Goal: Information Seeking & Learning: Stay updated

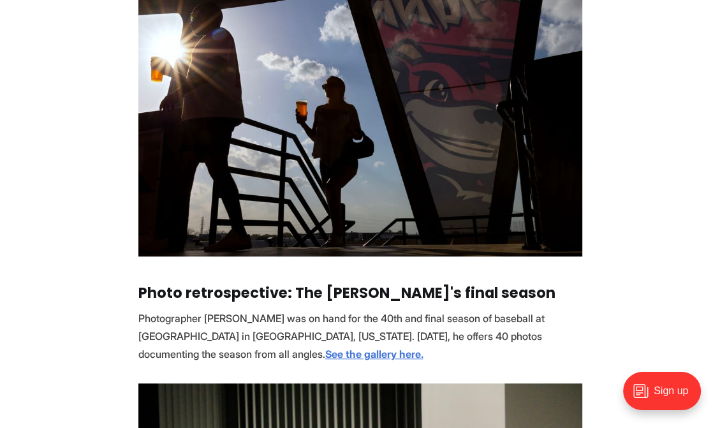
scroll to position [655, 0]
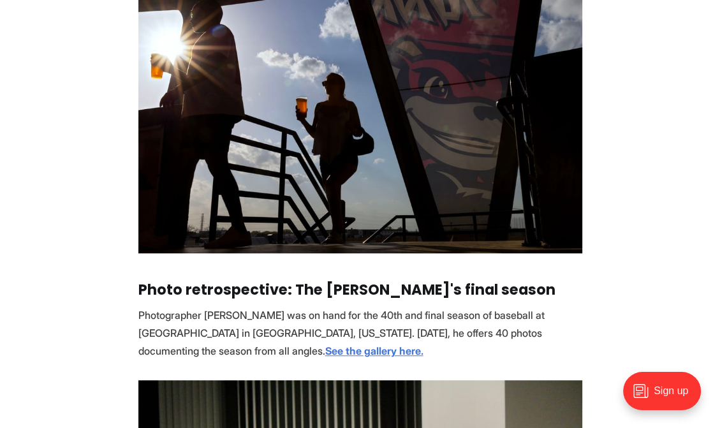
click at [219, 207] on img at bounding box center [360, 105] width 444 height 296
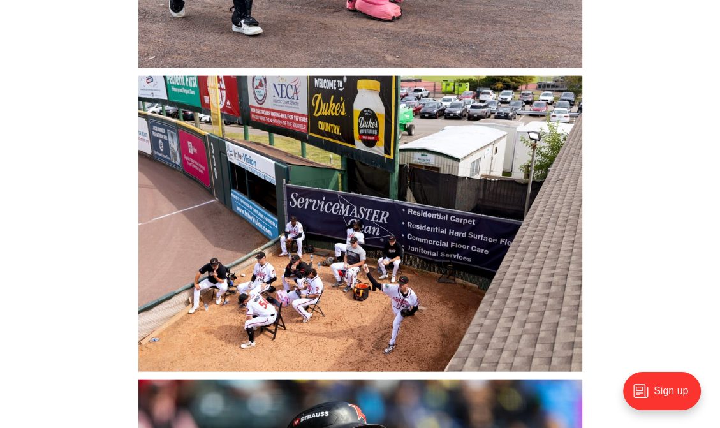
scroll to position [5648, 0]
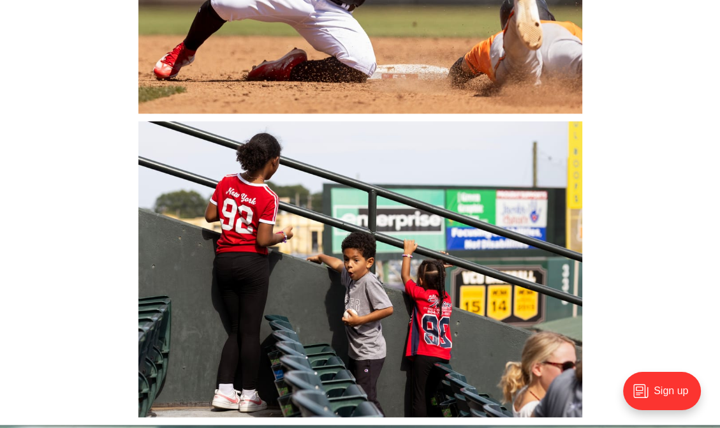
scroll to position [8216, 0]
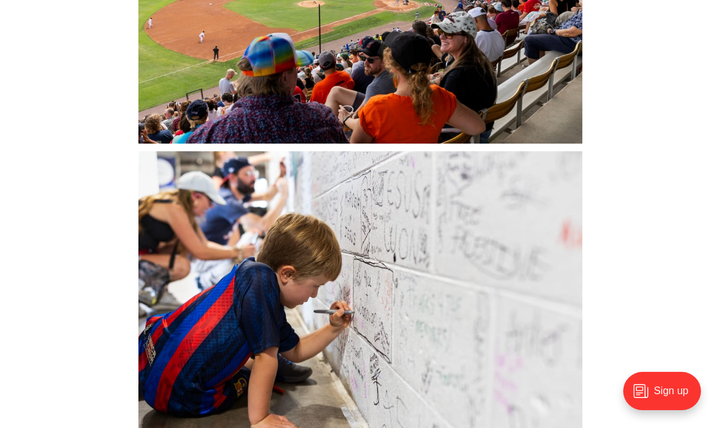
scroll to position [11287, 0]
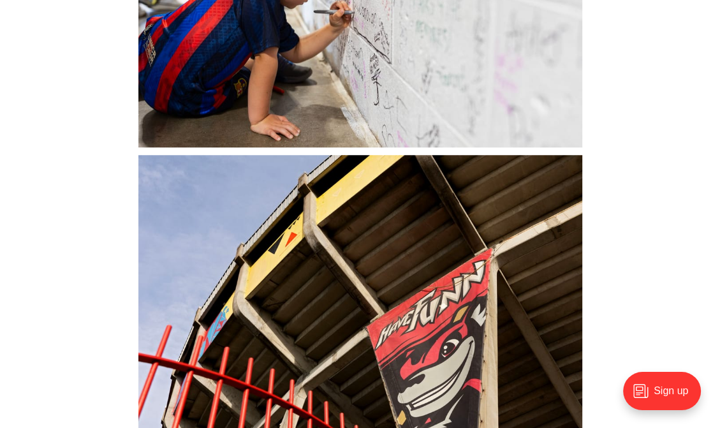
scroll to position [11588, 0]
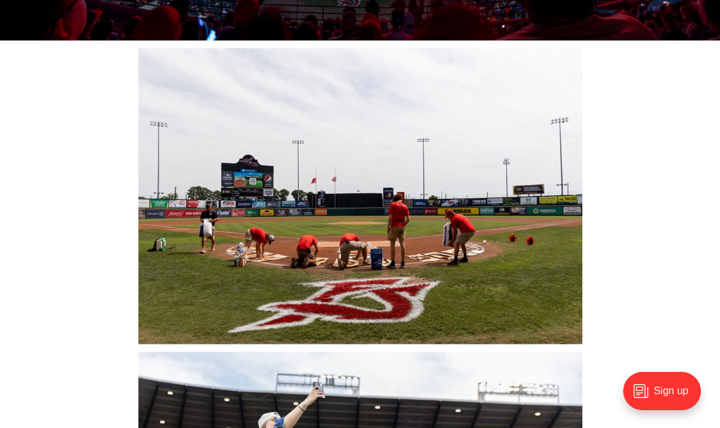
scroll to position [12491, 0]
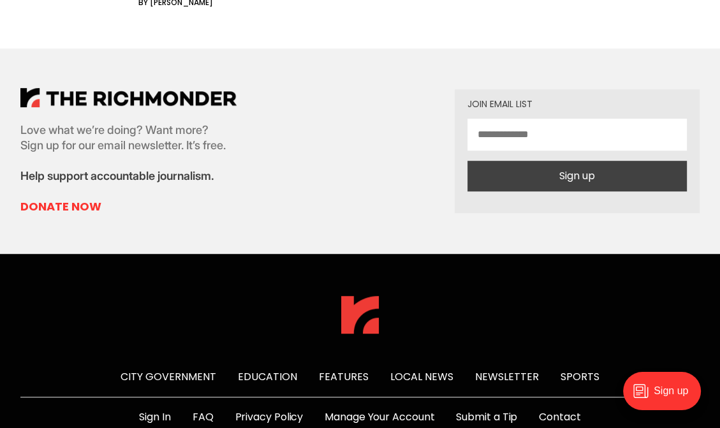
scroll to position [14958, 0]
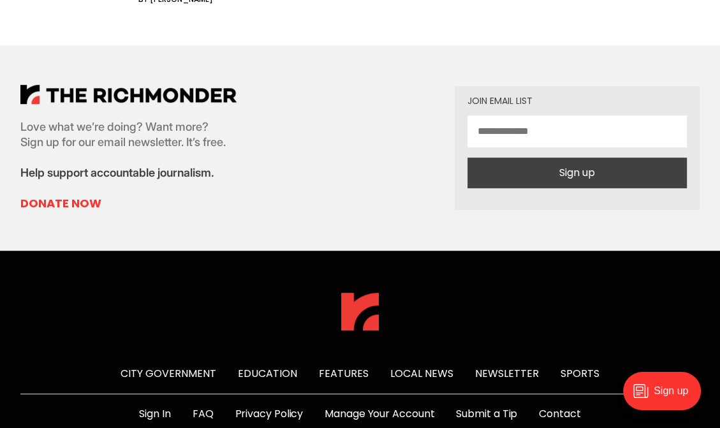
click at [136, 366] on link "City Government" at bounding box center [169, 373] width 96 height 15
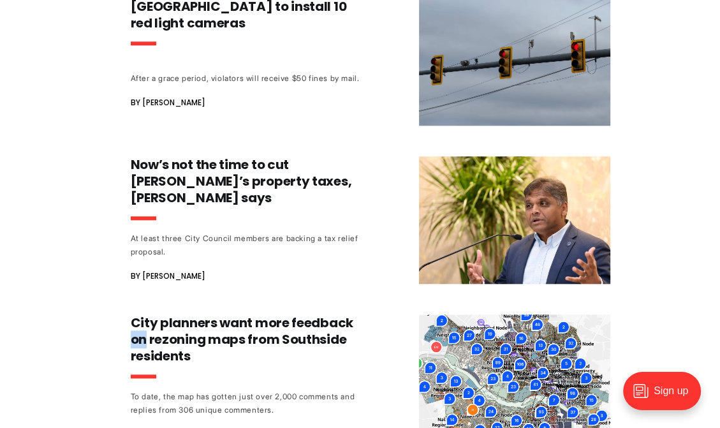
scroll to position [913, 0]
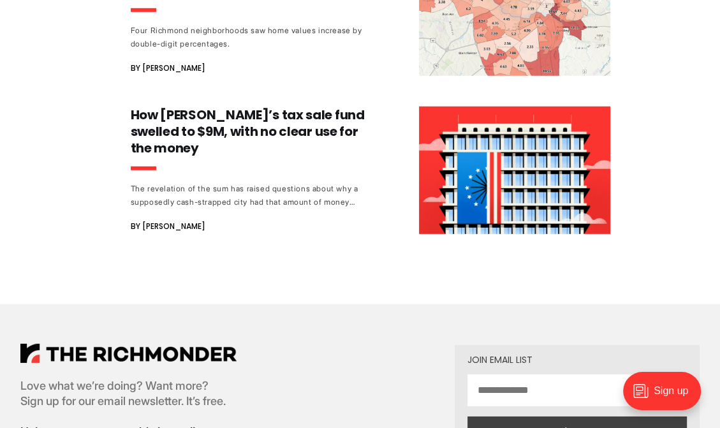
scroll to position [2783, 0]
